Goal: Information Seeking & Learning: Learn about a topic

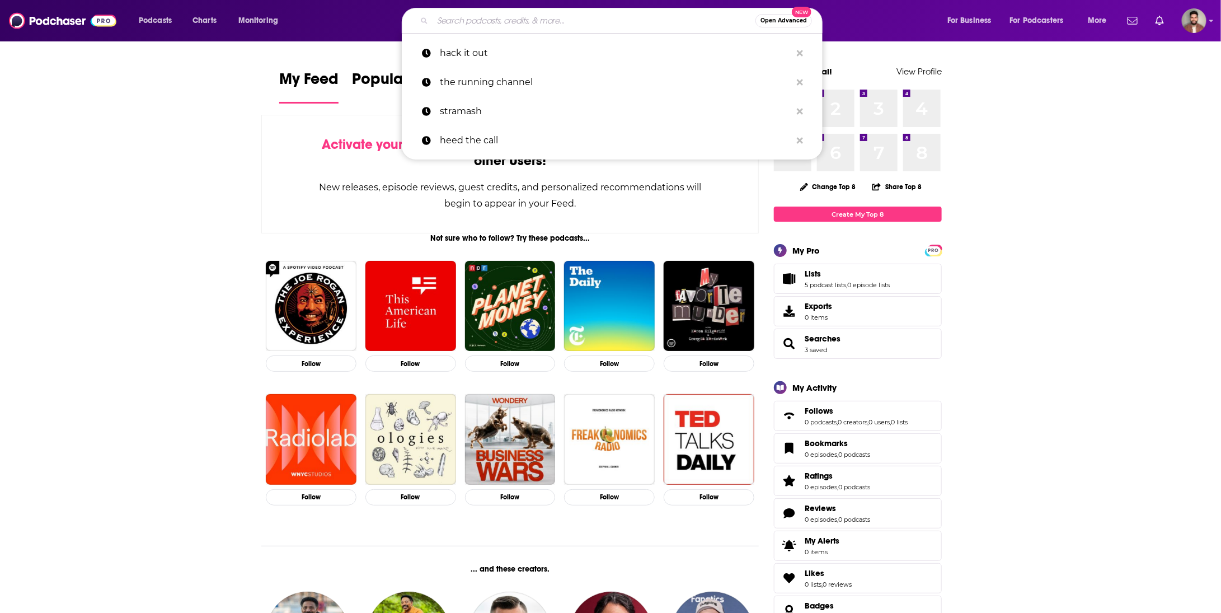
click at [558, 24] on input "Search podcasts, credits, & more..." at bounding box center [594, 21] width 323 height 18
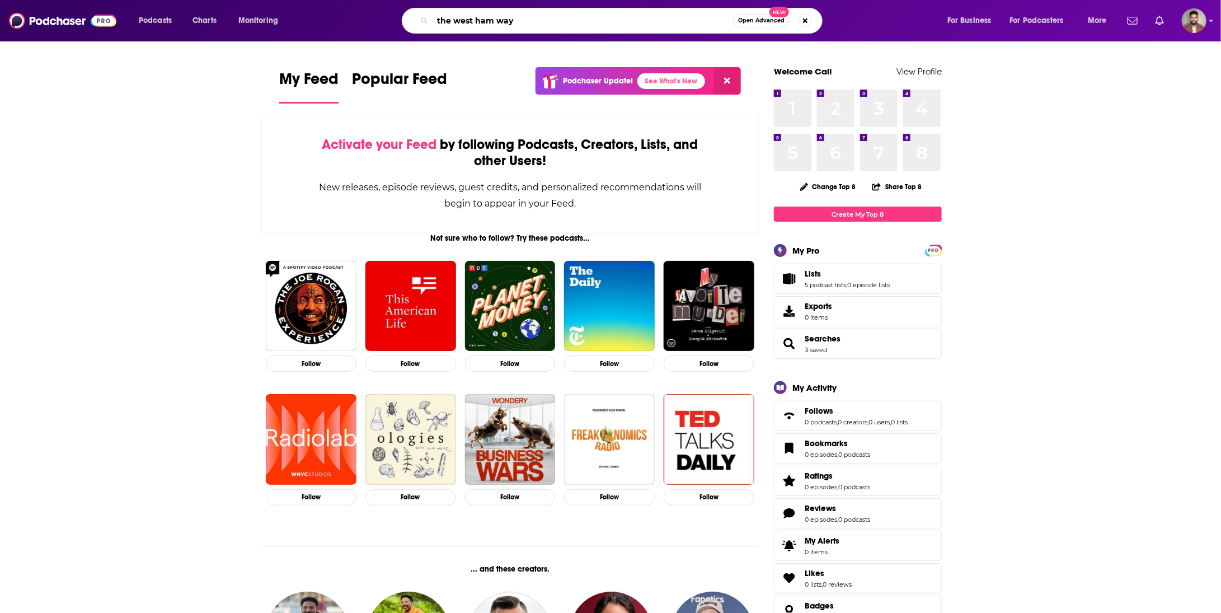
type input "the west ham way"
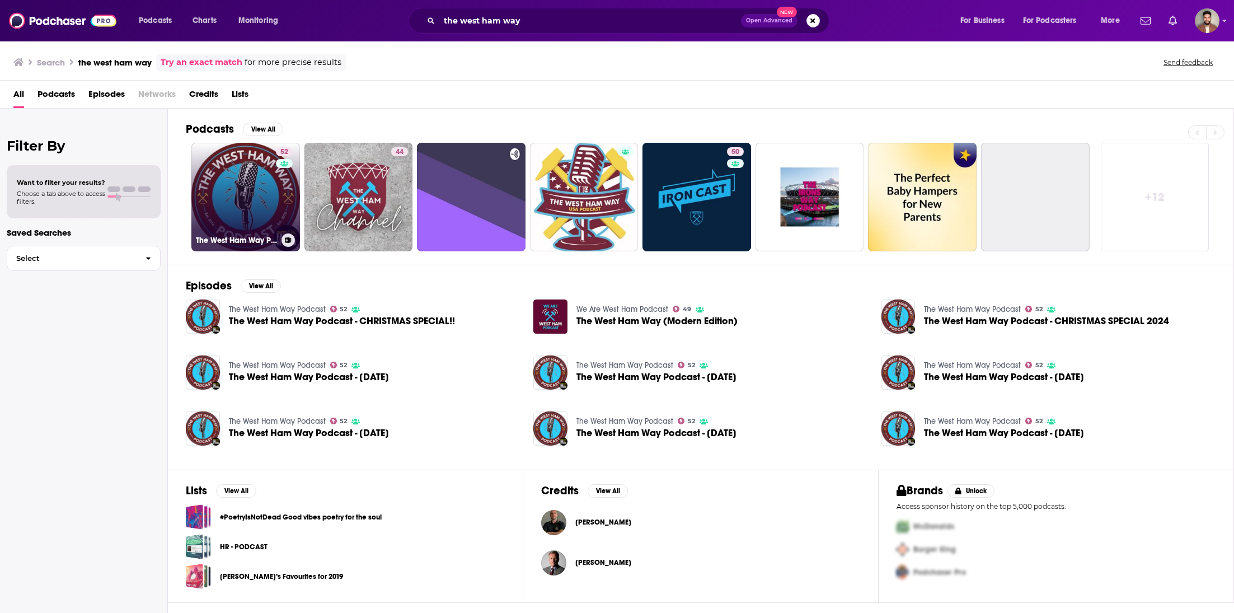
click at [271, 203] on link "[STREET_ADDRESS] Podcast" at bounding box center [245, 197] width 109 height 109
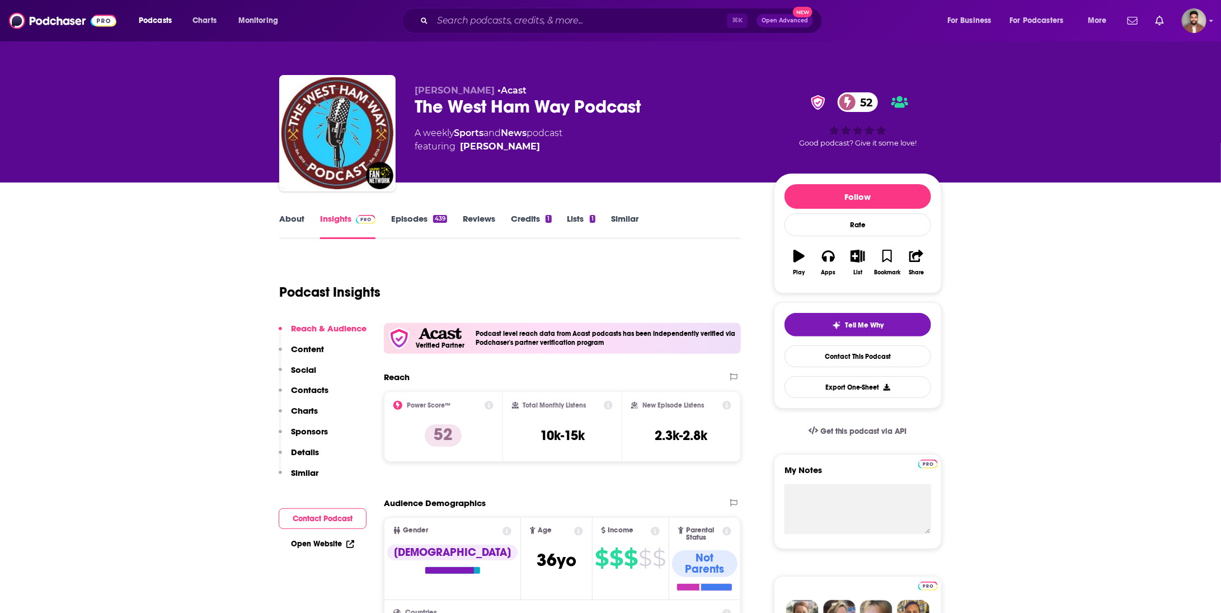
click at [290, 220] on link "About" at bounding box center [291, 226] width 25 height 26
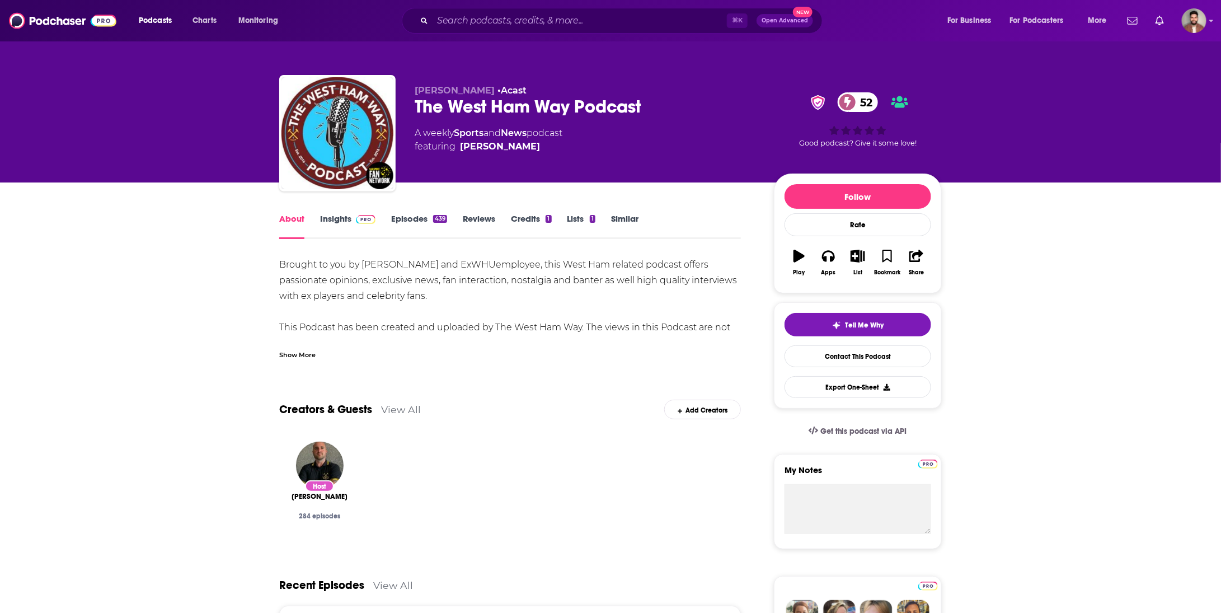
click at [303, 351] on div "Show More" at bounding box center [297, 354] width 36 height 11
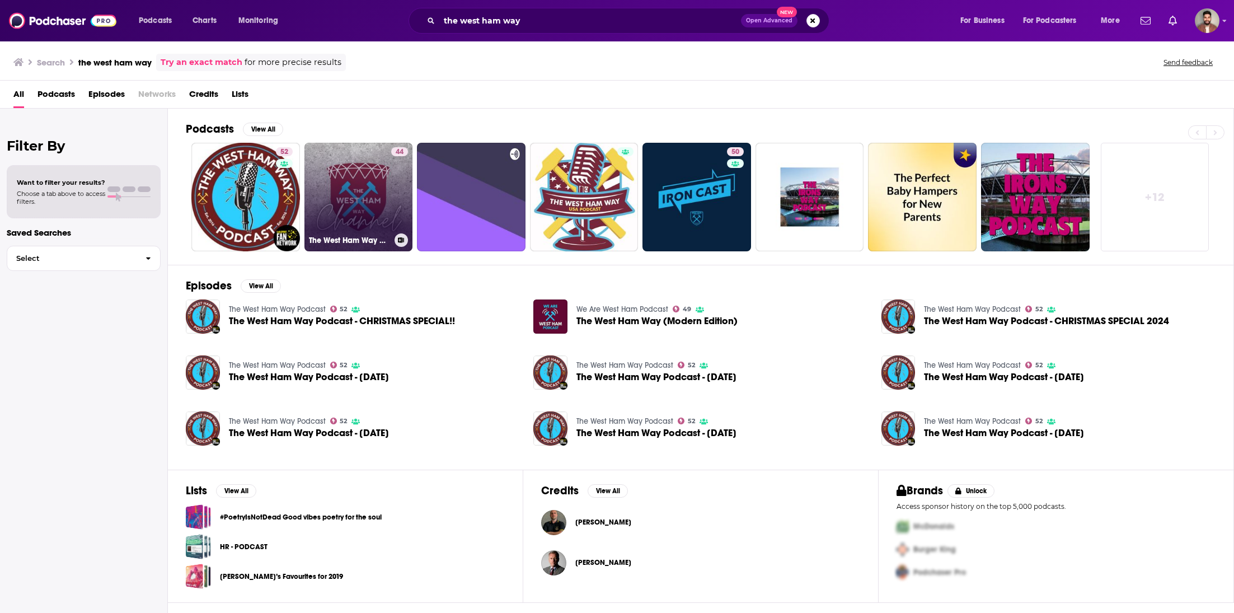
click at [353, 194] on link "[STREET_ADDRESS] Channel" at bounding box center [358, 197] width 109 height 109
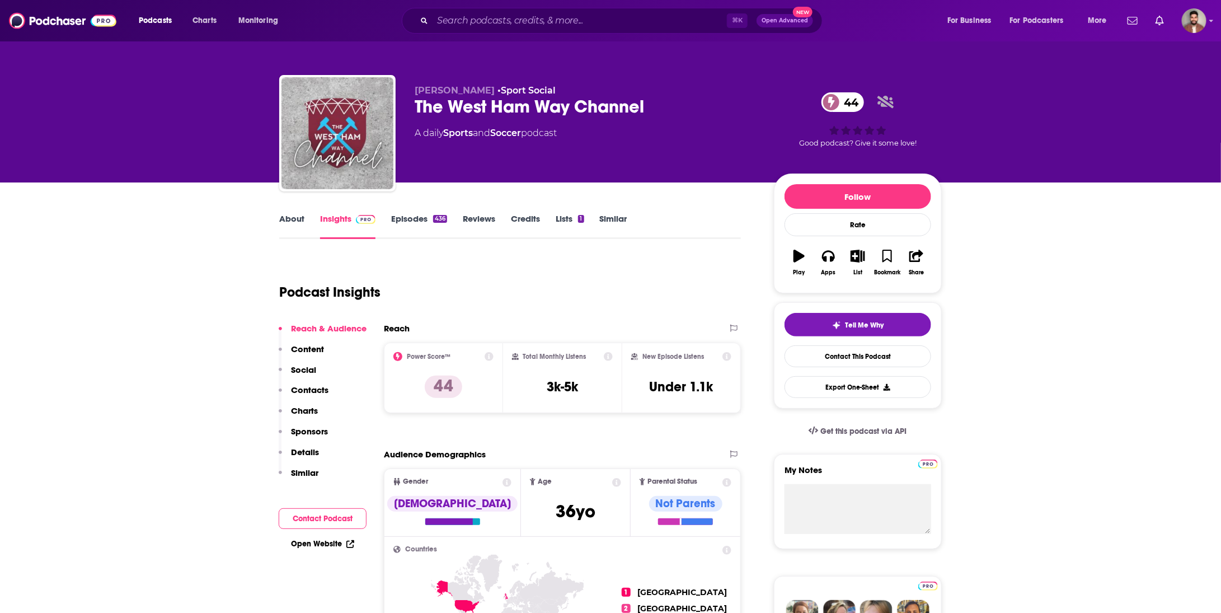
click at [303, 219] on link "About" at bounding box center [291, 226] width 25 height 26
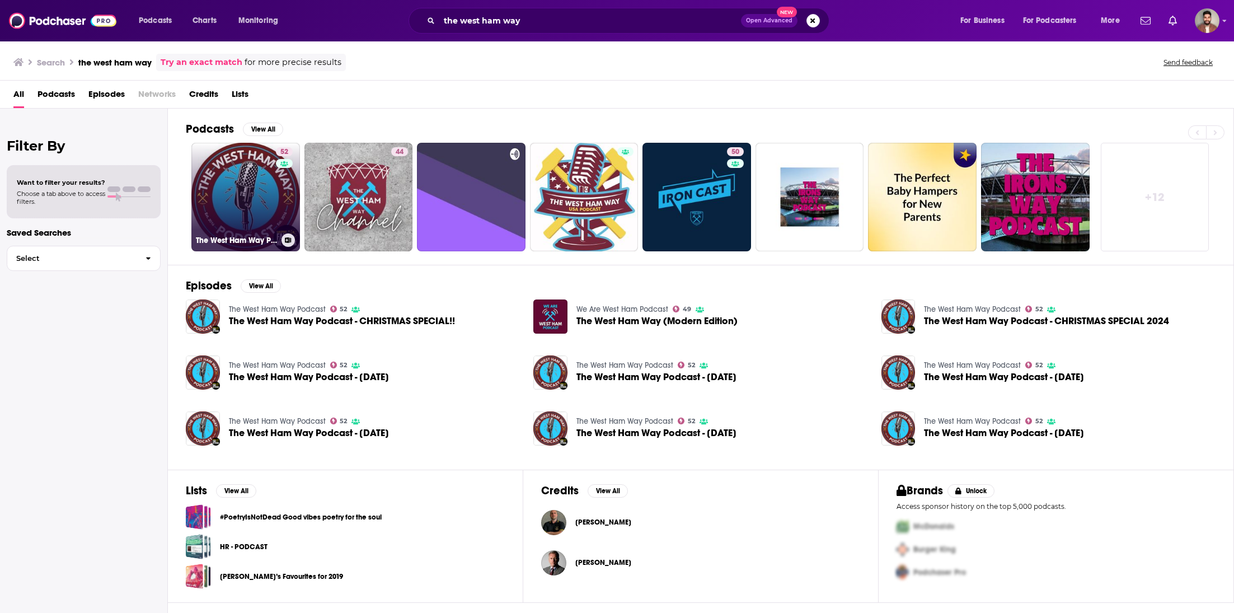
click at [267, 210] on link "[STREET_ADDRESS] Podcast" at bounding box center [245, 197] width 109 height 109
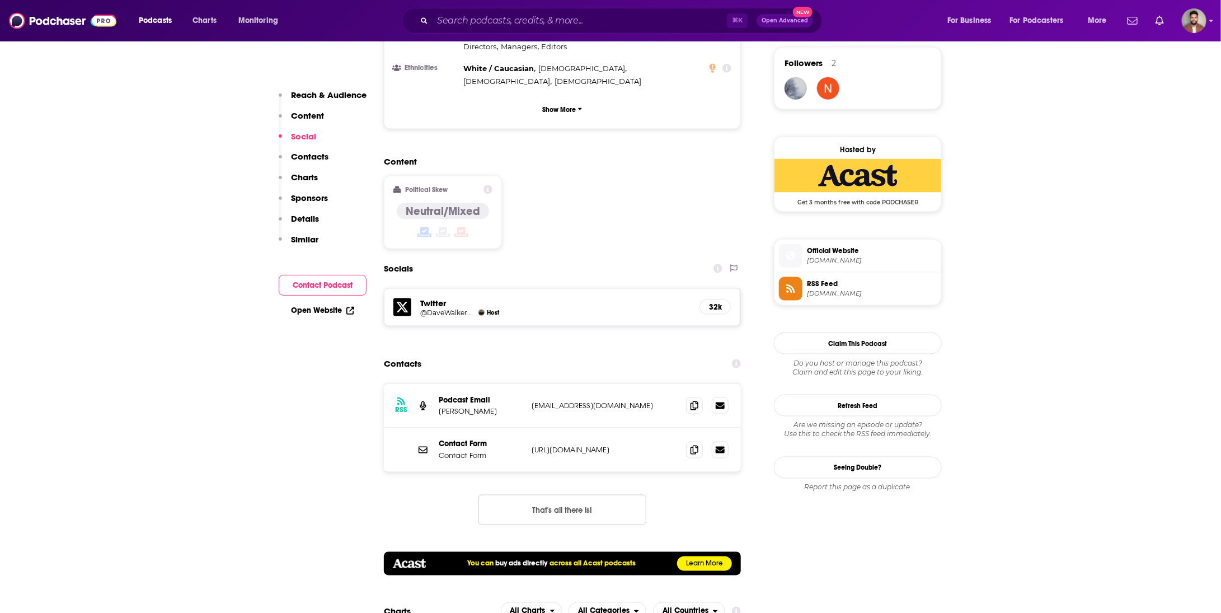
scroll to position [814, 0]
